Goal: Task Accomplishment & Management: Use online tool/utility

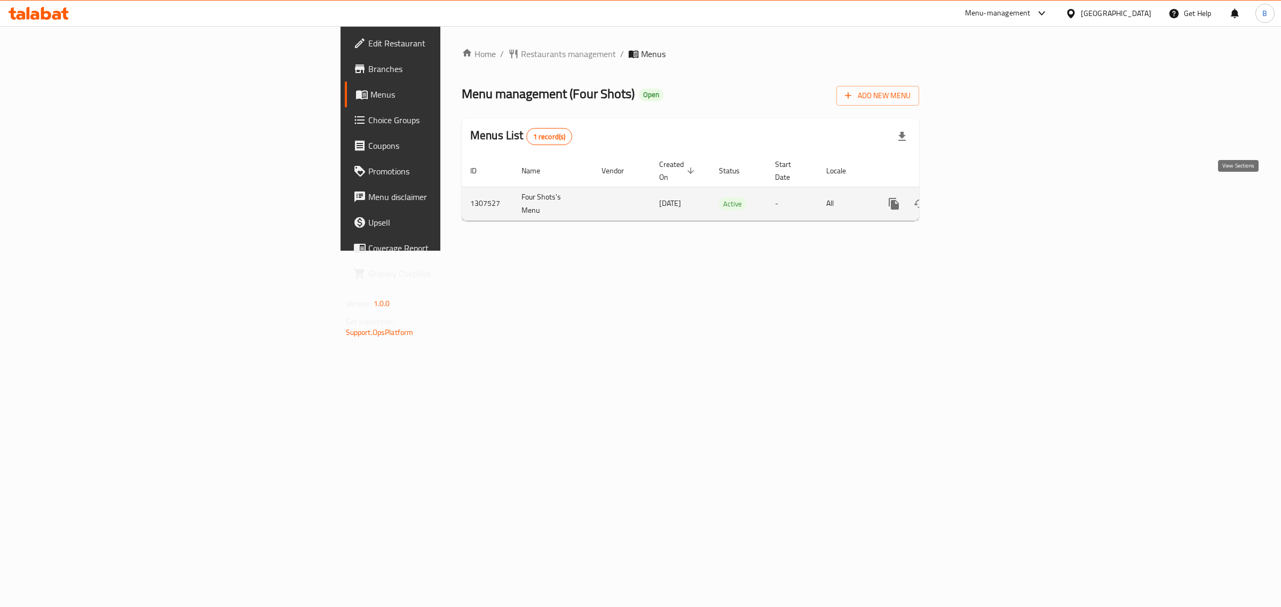
click at [977, 198] on icon "enhanced table" at bounding box center [970, 203] width 13 height 13
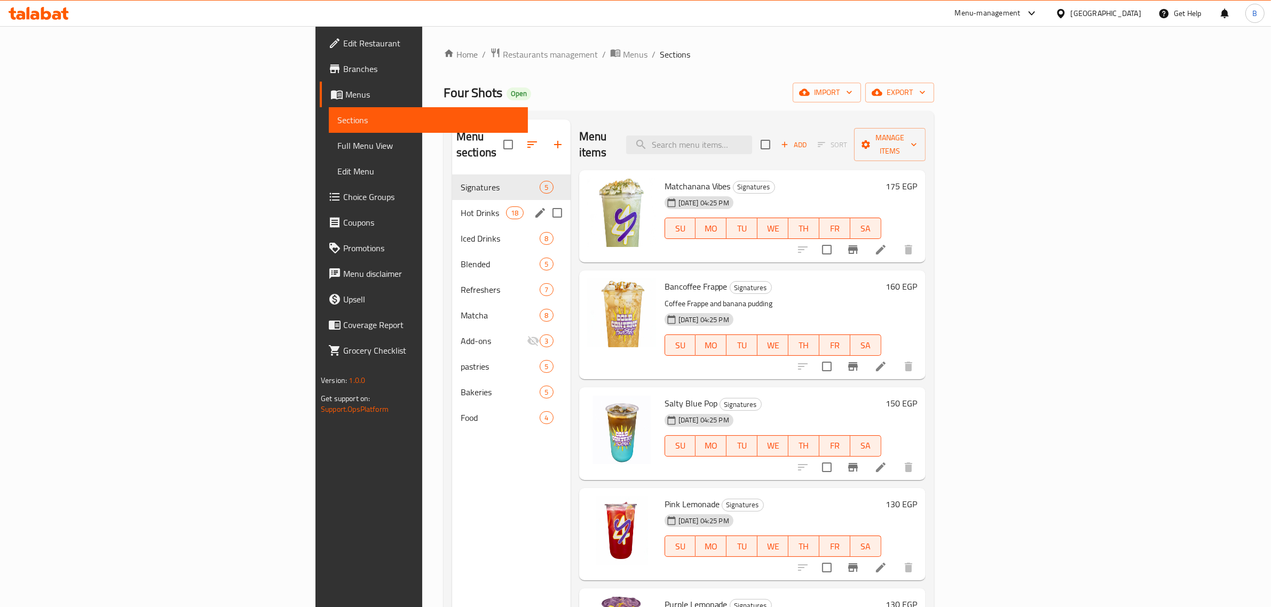
click at [452, 200] on div "Hot Drinks 18" at bounding box center [511, 213] width 118 height 26
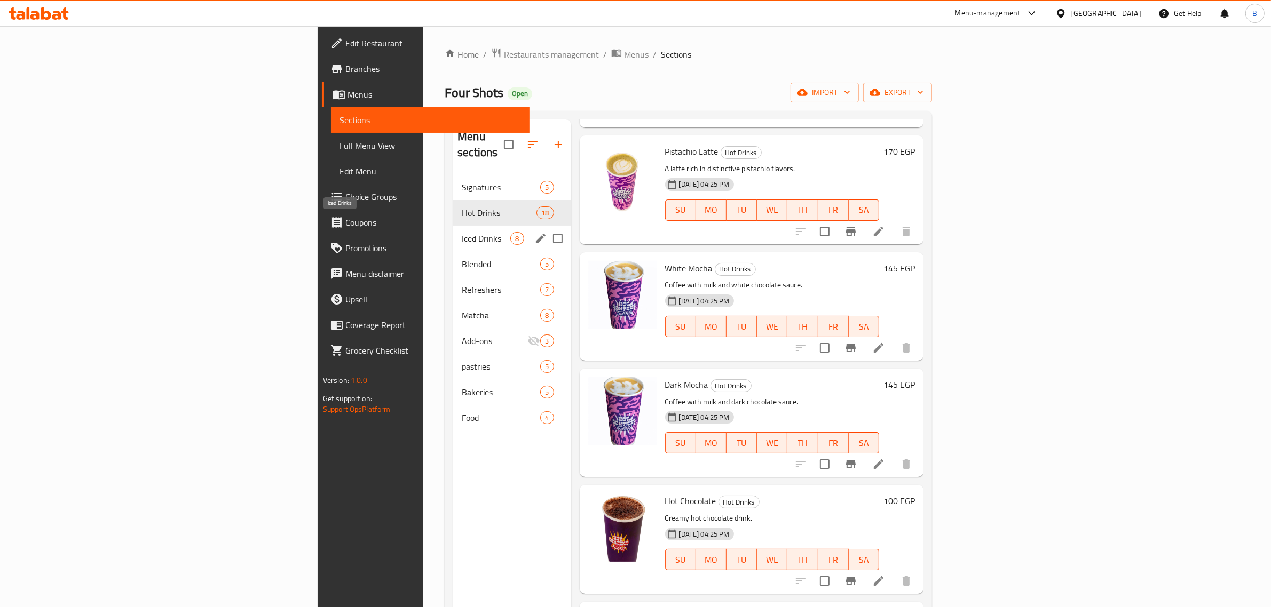
click at [462, 232] on span "Iced Drinks" at bounding box center [486, 238] width 49 height 13
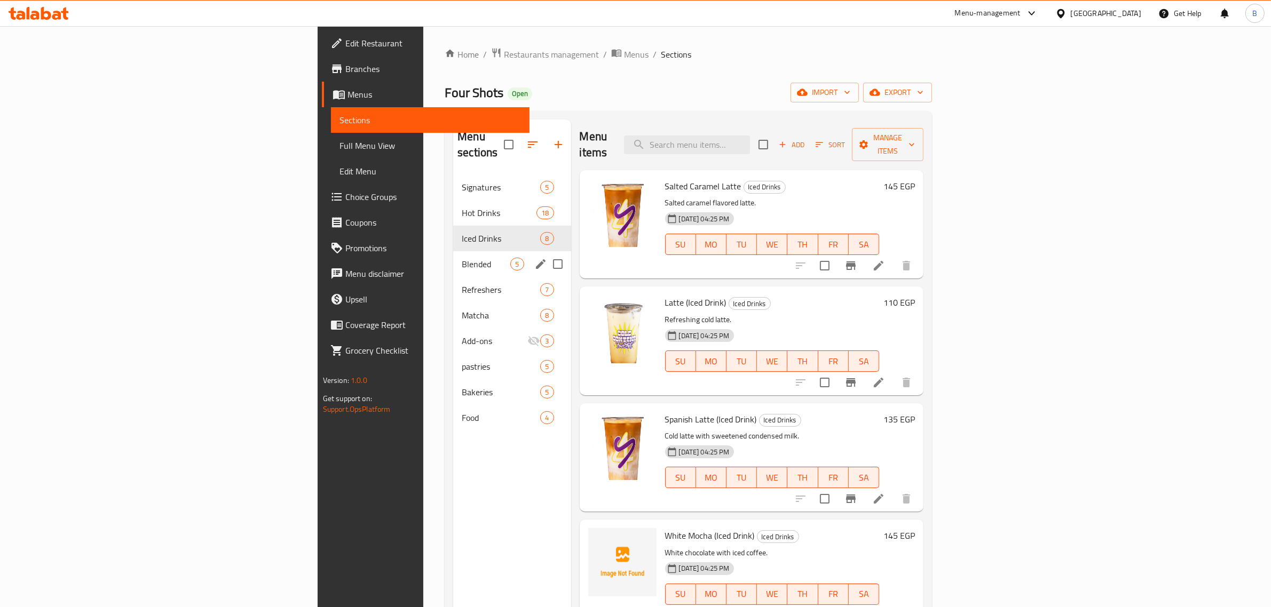
click at [462, 258] on span "Blended" at bounding box center [486, 264] width 49 height 13
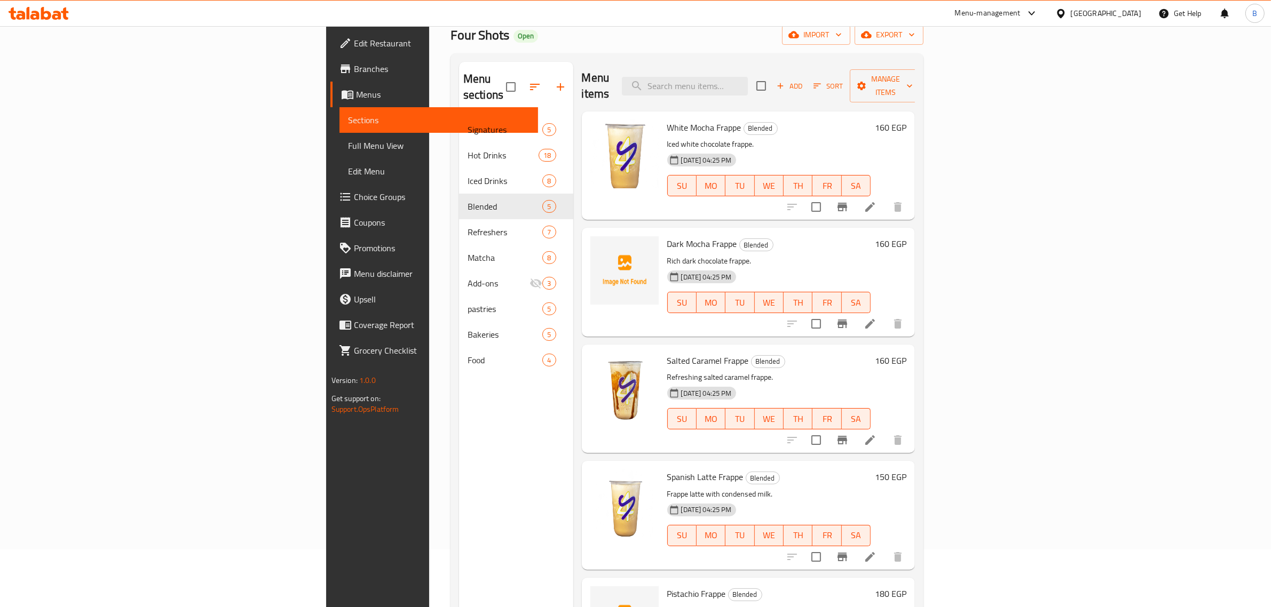
scroll to position [150, 0]
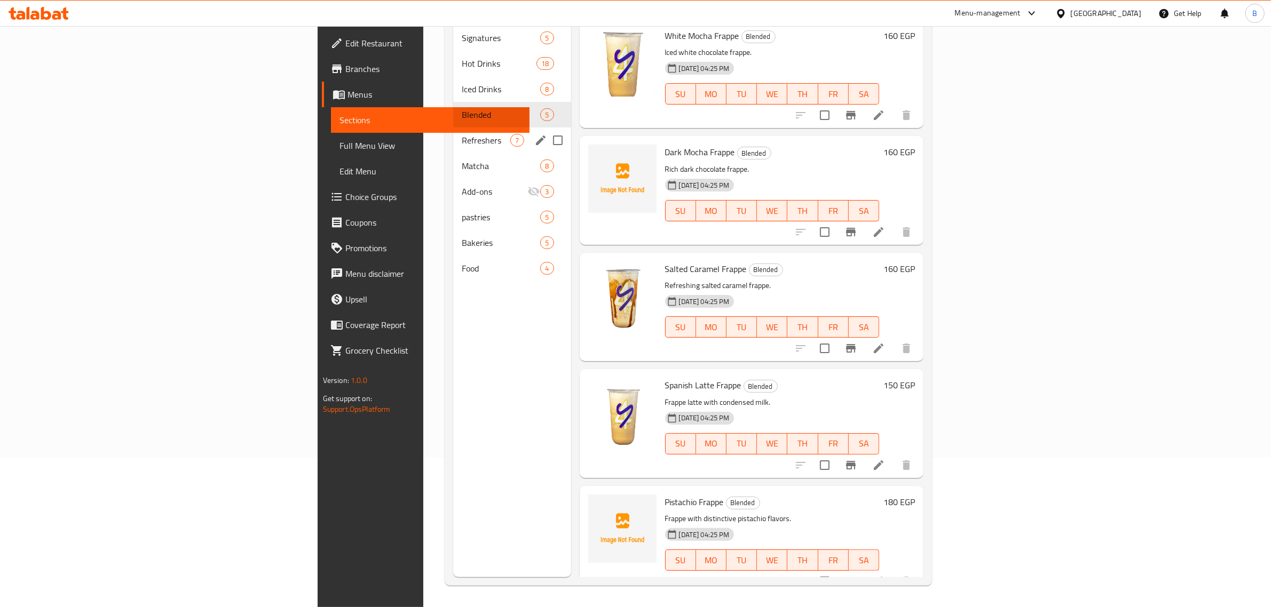
click at [453, 131] on div "Refreshers 7" at bounding box center [511, 141] width 117 height 26
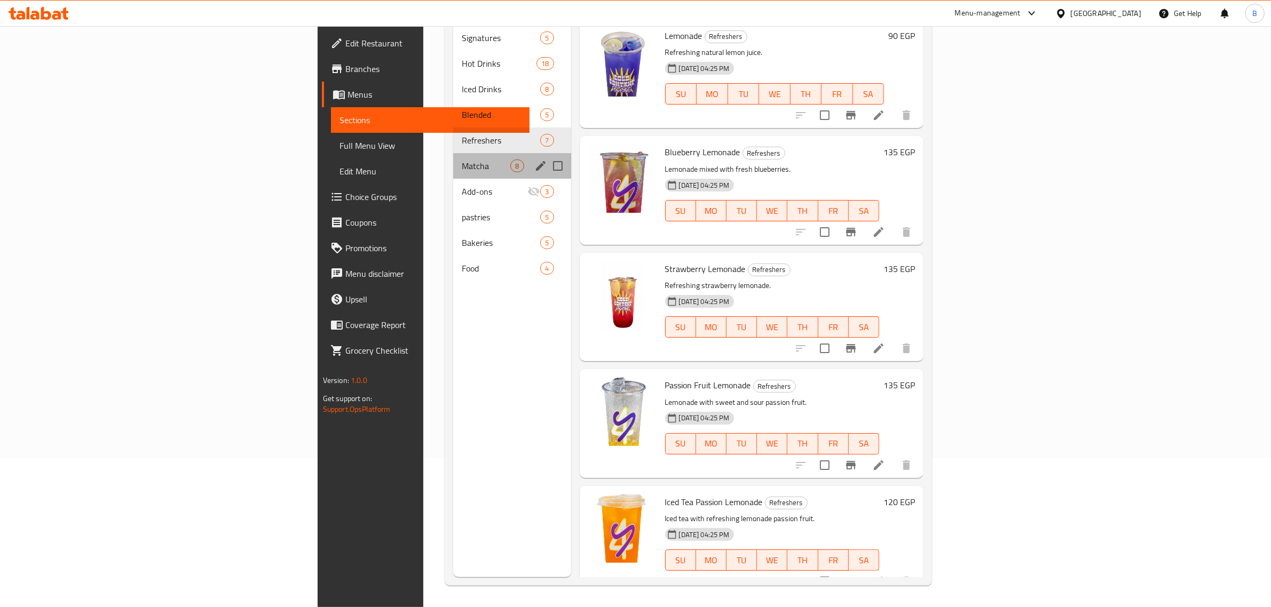
click at [453, 153] on div "Matcha 8" at bounding box center [511, 166] width 117 height 26
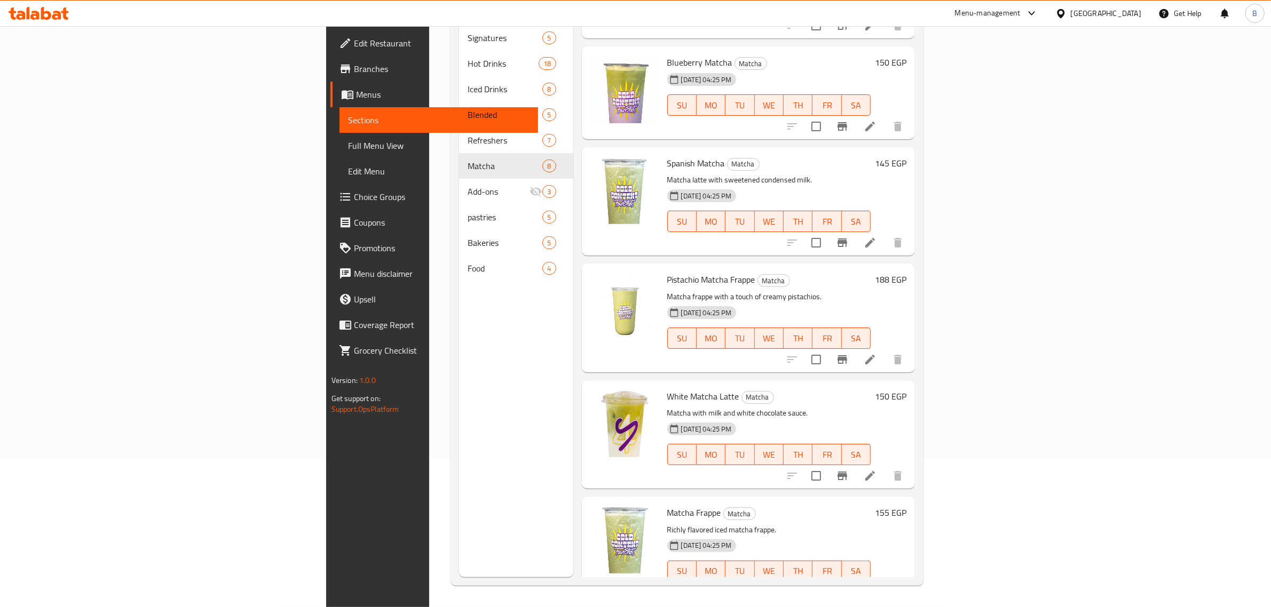
scroll to position [335, 0]
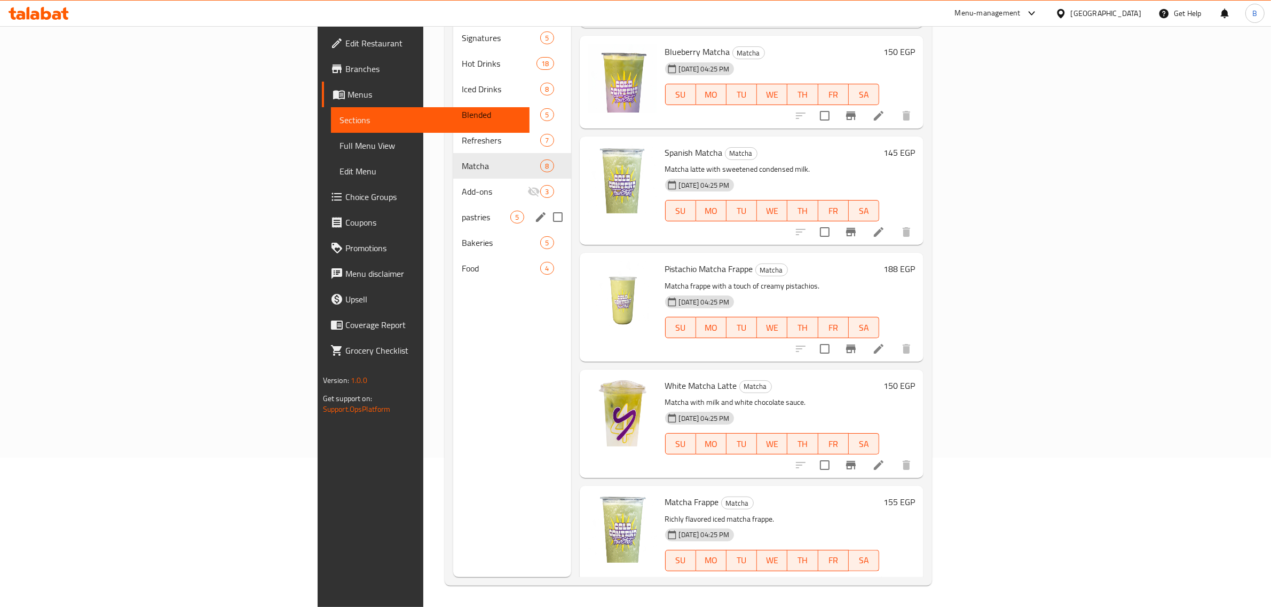
drag, startPoint x: 396, startPoint y: 183, endPoint x: 396, endPoint y: 189, distance: 6.4
click at [453, 189] on div "Signatures 5 Hot Drinks 18 Iced Drinks 8 Blended 5 Refreshers 7 Matcha 8 Add-on…" at bounding box center [511, 153] width 117 height 256
click at [462, 211] on span "pastries" at bounding box center [486, 217] width 49 height 13
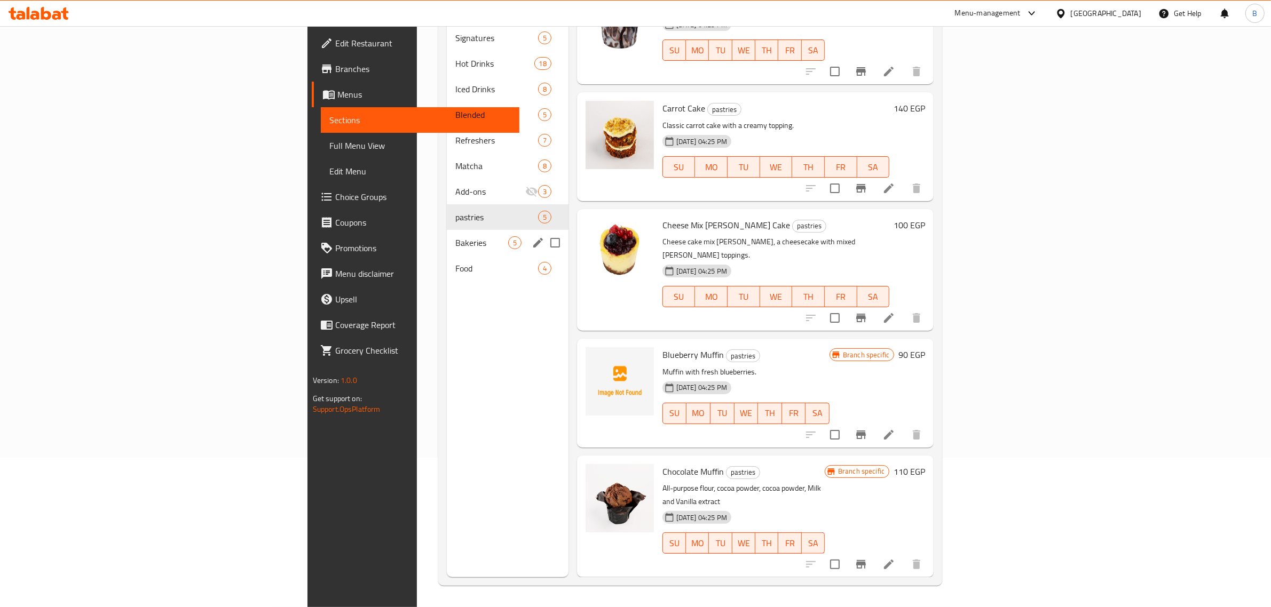
scroll to position [1, 0]
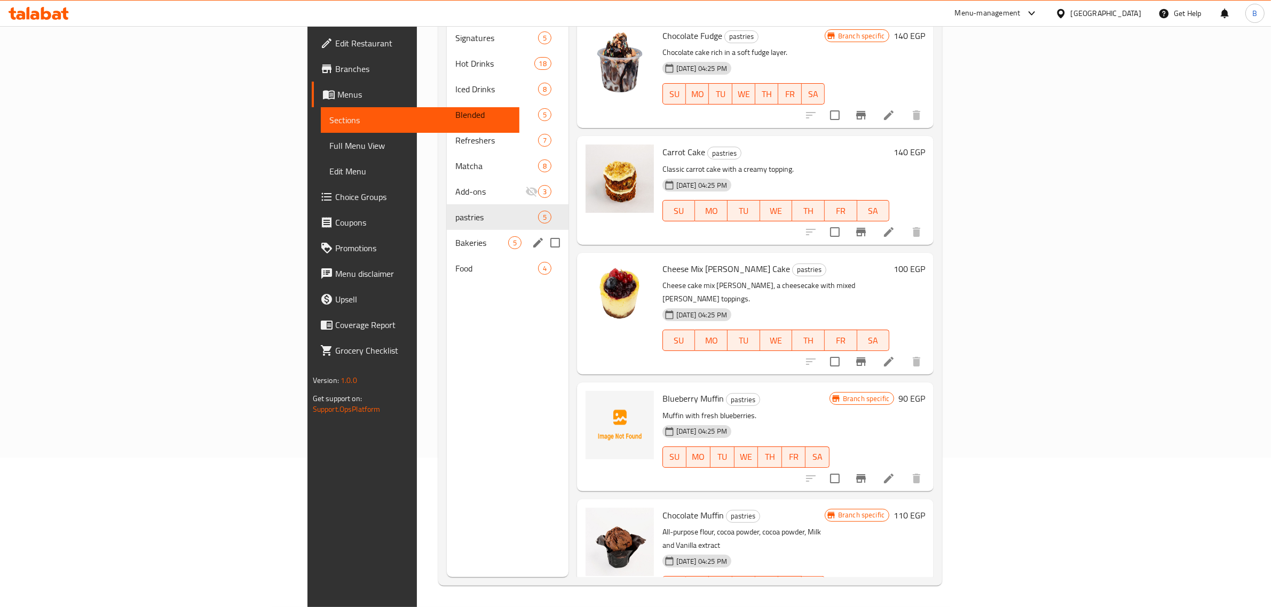
click at [447, 237] on div "Bakeries 5" at bounding box center [508, 243] width 122 height 26
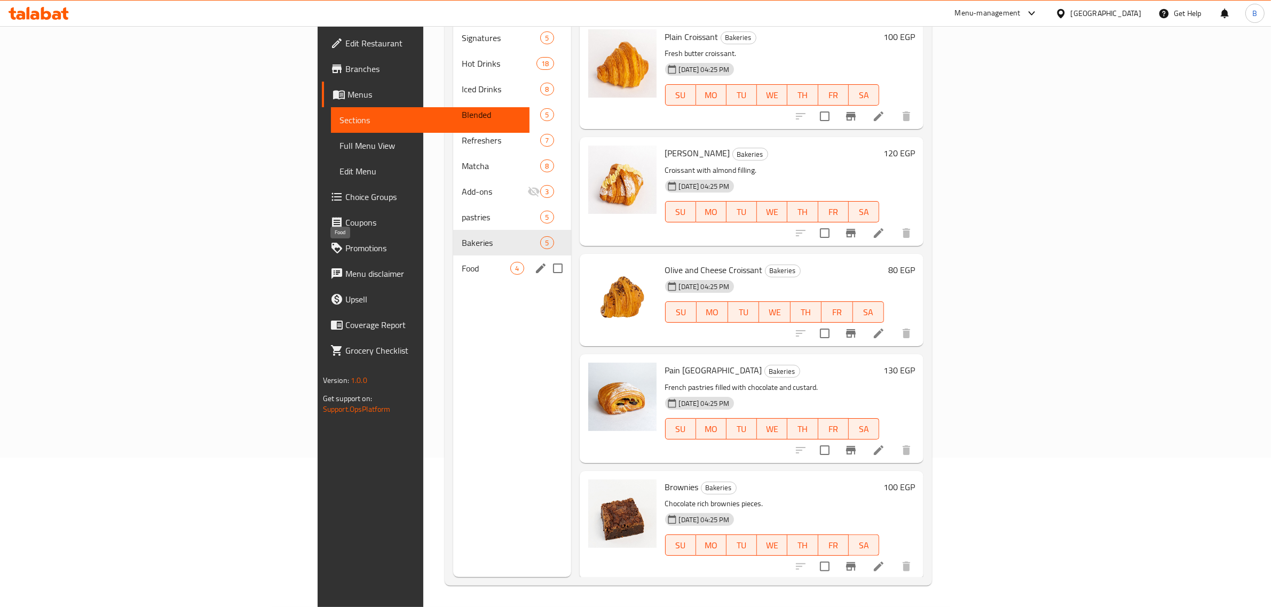
click at [462, 262] on span "Food" at bounding box center [486, 268] width 49 height 13
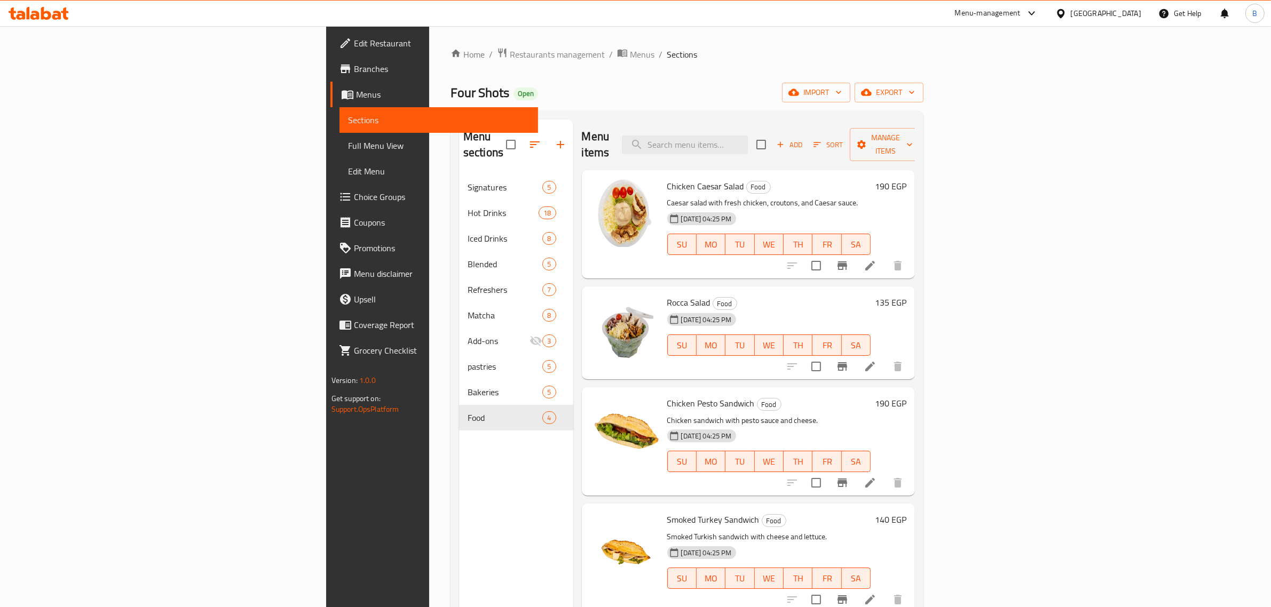
click at [923, 81] on div "Home / Restaurants management / Menus / Sections Four Shots Open import export …" at bounding box center [686, 391] width 473 height 688
click at [915, 88] on span "export" at bounding box center [889, 92] width 52 height 13
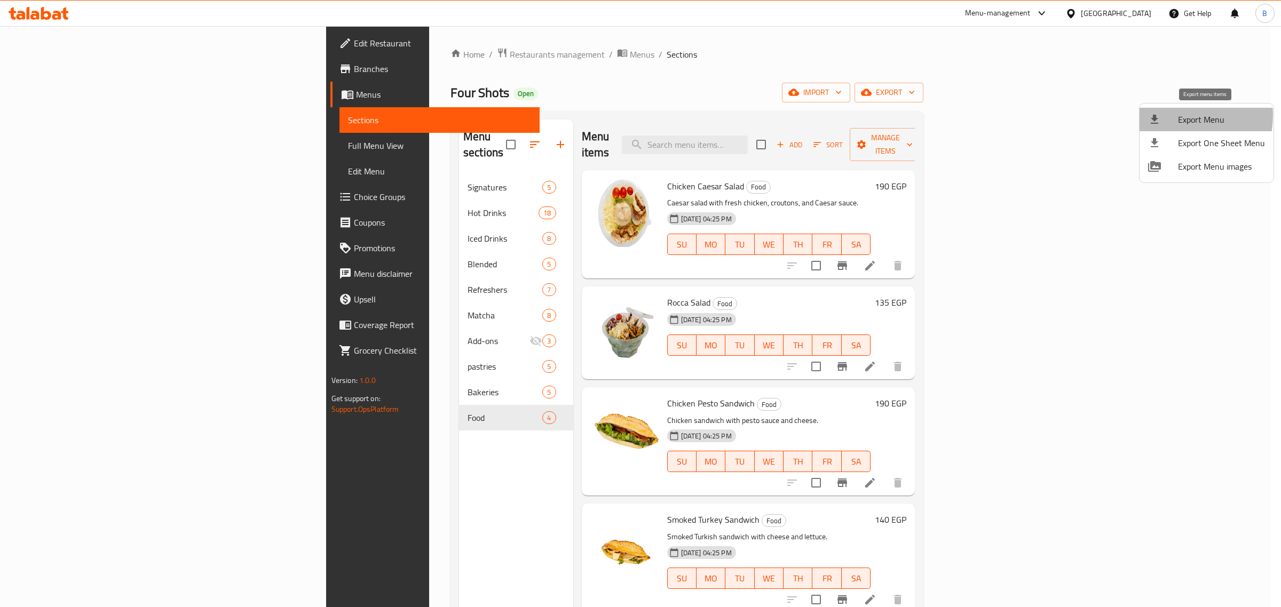
click at [1166, 115] on div at bounding box center [1163, 119] width 30 height 13
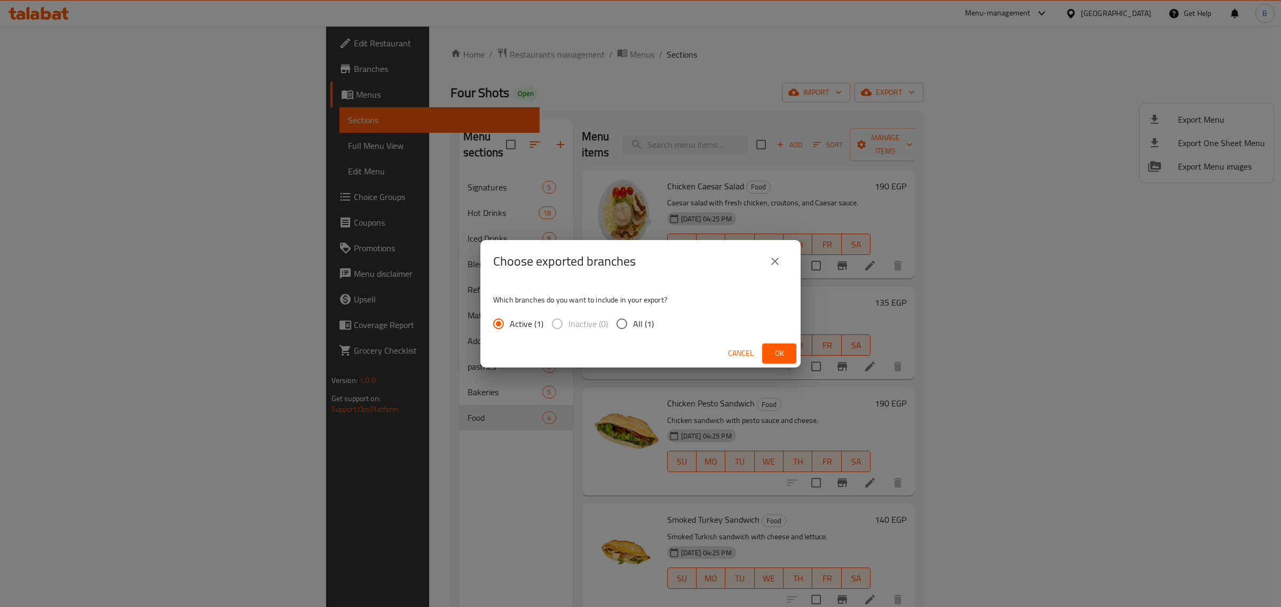
click at [626, 319] on input "All (1)" at bounding box center [621, 324] width 22 height 22
radio input "true"
click at [768, 348] on button "Ok" at bounding box center [779, 354] width 34 height 20
